Goal: Navigation & Orientation: Find specific page/section

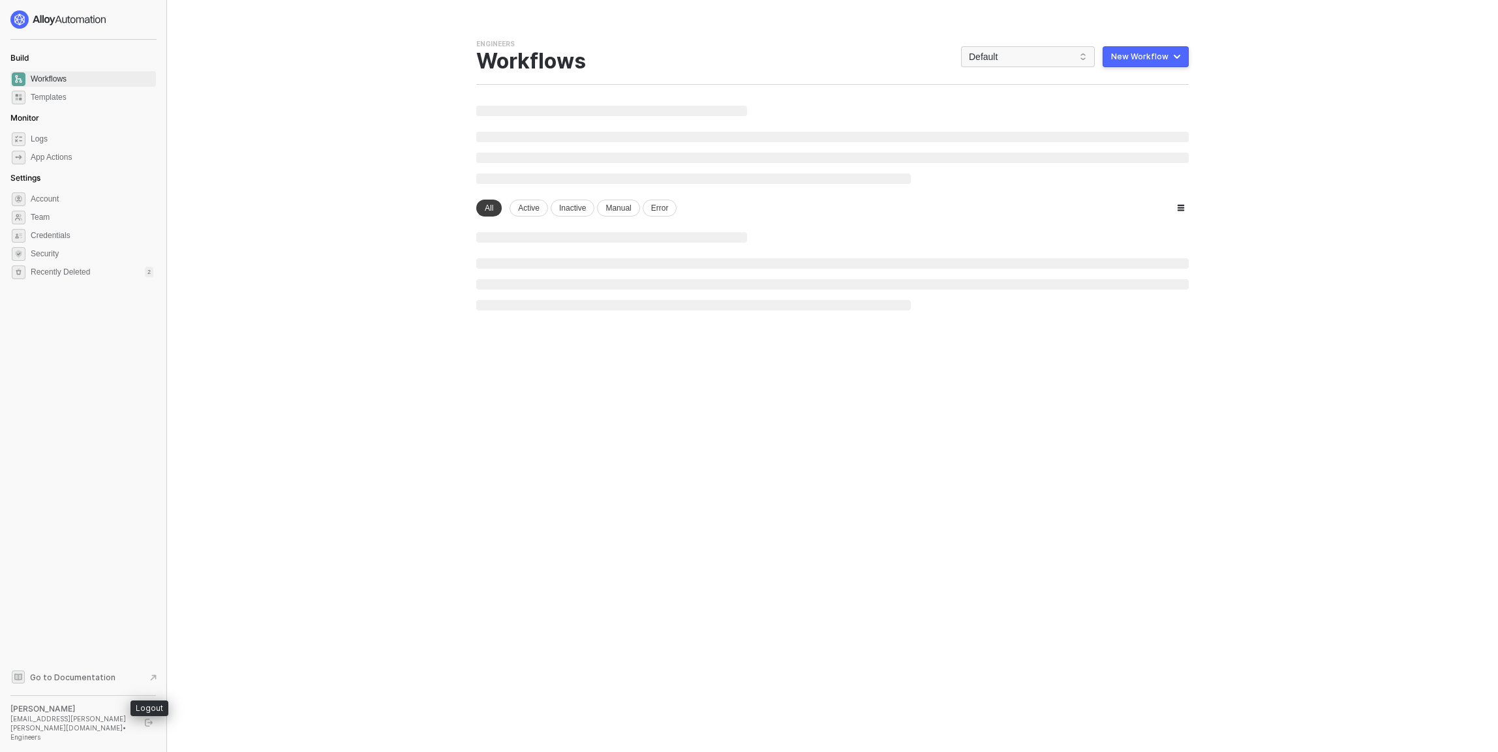
click at [146, 727] on icon "logout" at bounding box center [149, 723] width 8 height 8
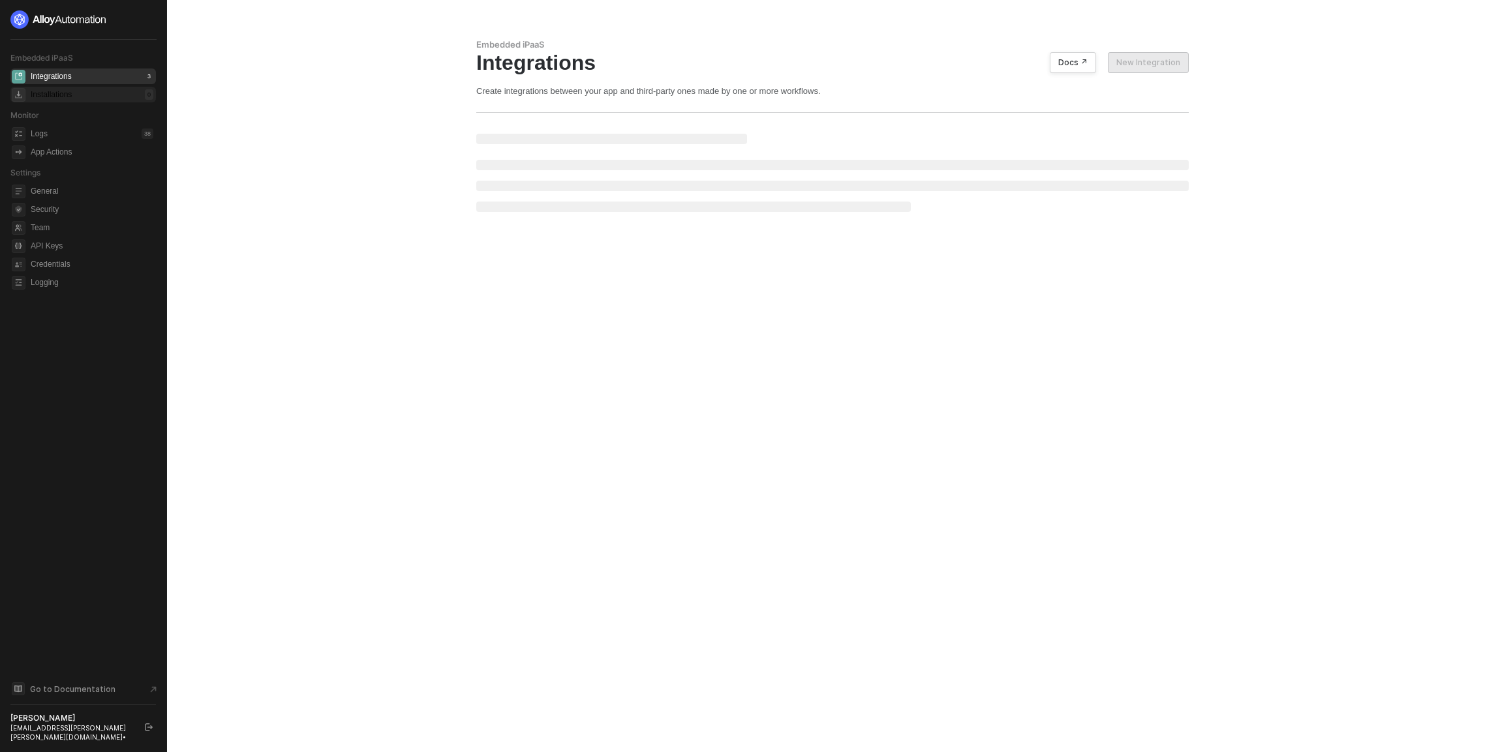
click at [115, 96] on div "Installations 0" at bounding box center [92, 95] width 123 height 16
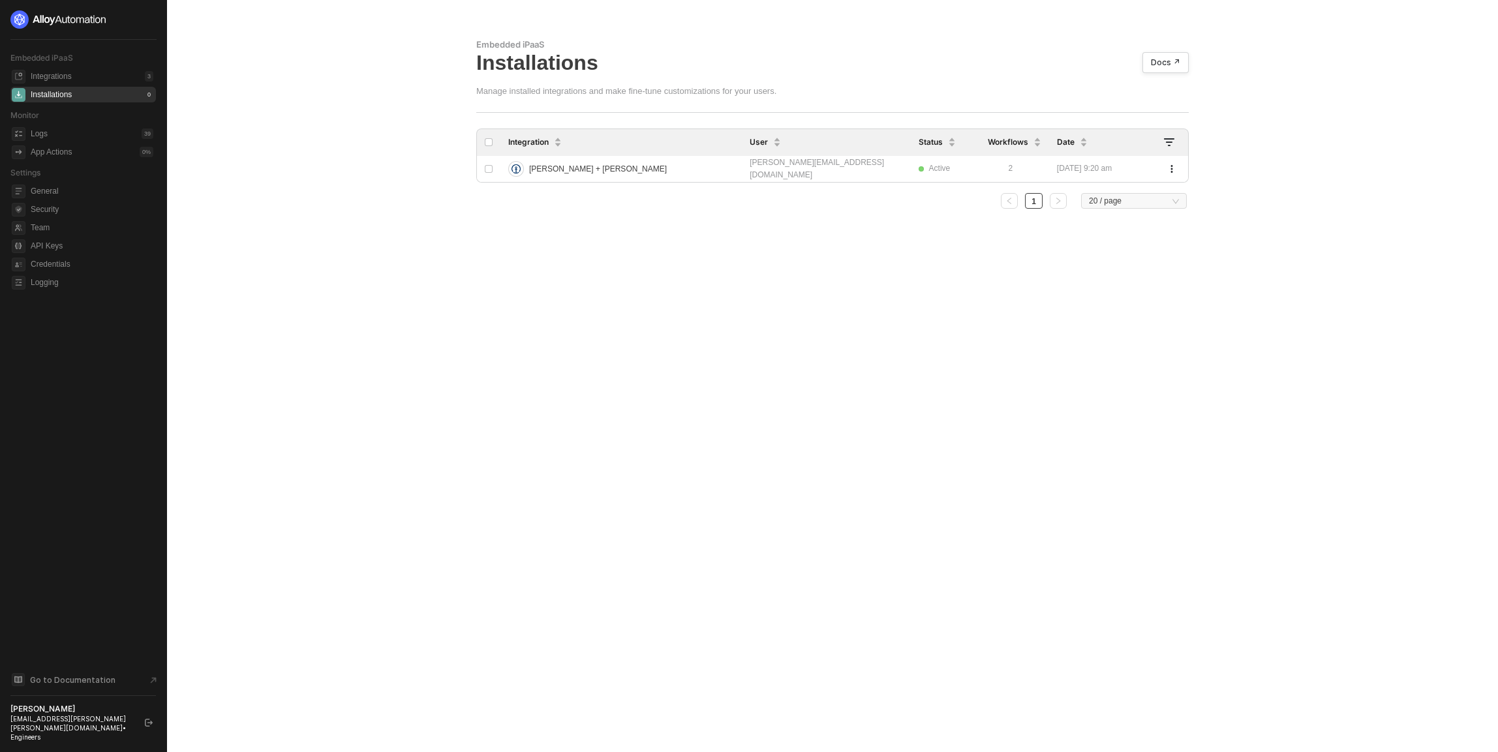
click at [234, 204] on main "Embedded iPaaS Installations Docs ↗ Manage installed integrations and make fine…" at bounding box center [749, 376] width 1498 height 752
click at [151, 725] on button "button" at bounding box center [149, 723] width 16 height 16
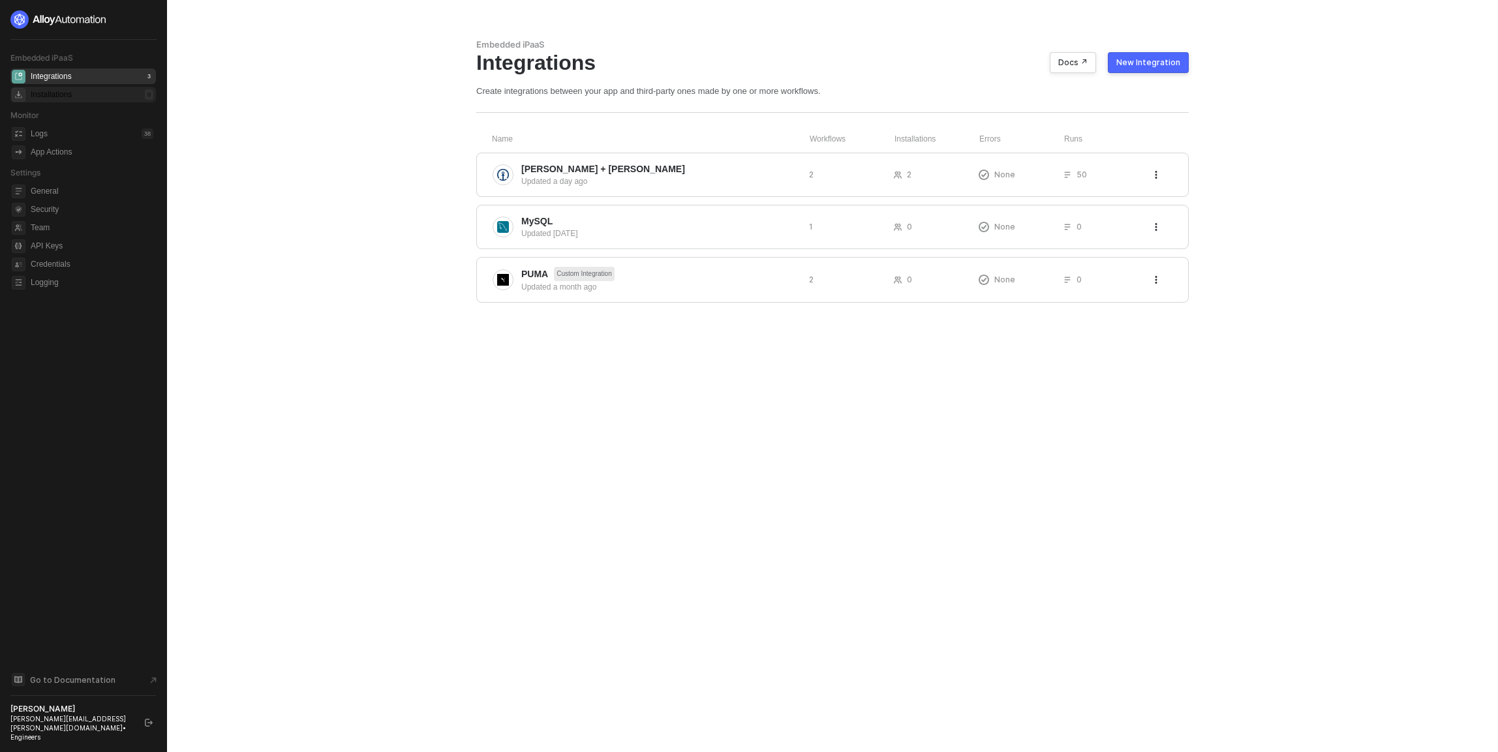
click at [103, 96] on div "Installations 0" at bounding box center [92, 95] width 123 height 16
